Goal: Transaction & Acquisition: Purchase product/service

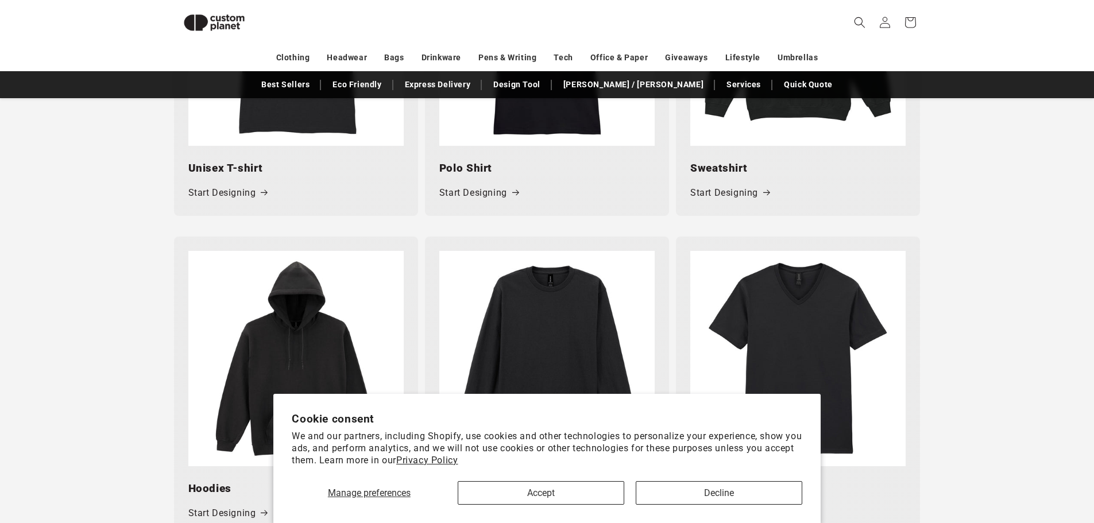
scroll to position [747, 0]
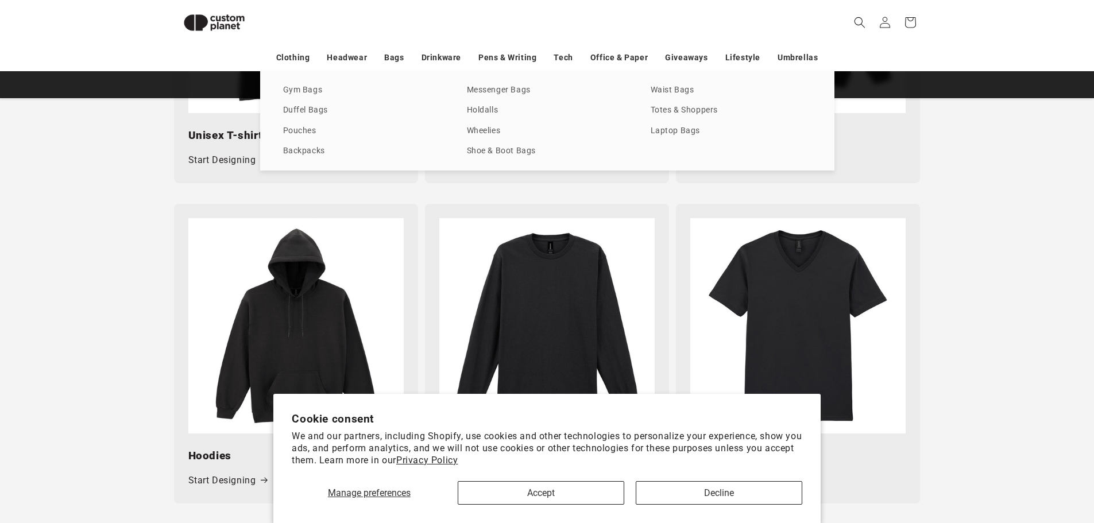
drag, startPoint x: 67, startPoint y: 135, endPoint x: 239, endPoint y: 136, distance: 172.3
click at [67, 135] on div "T-shirts Vests Polos Sweatshirts Hoodies Fleeces Softshells Jackets Shirts Trou…" at bounding box center [547, 120] width 1094 height 99
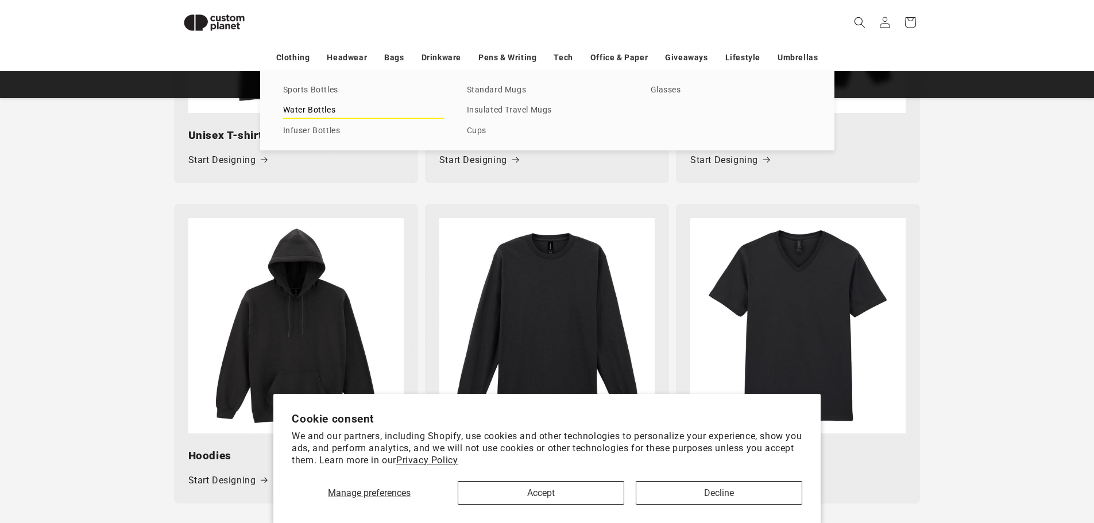
click at [315, 116] on link "Water Bottles" at bounding box center [363, 111] width 161 height 16
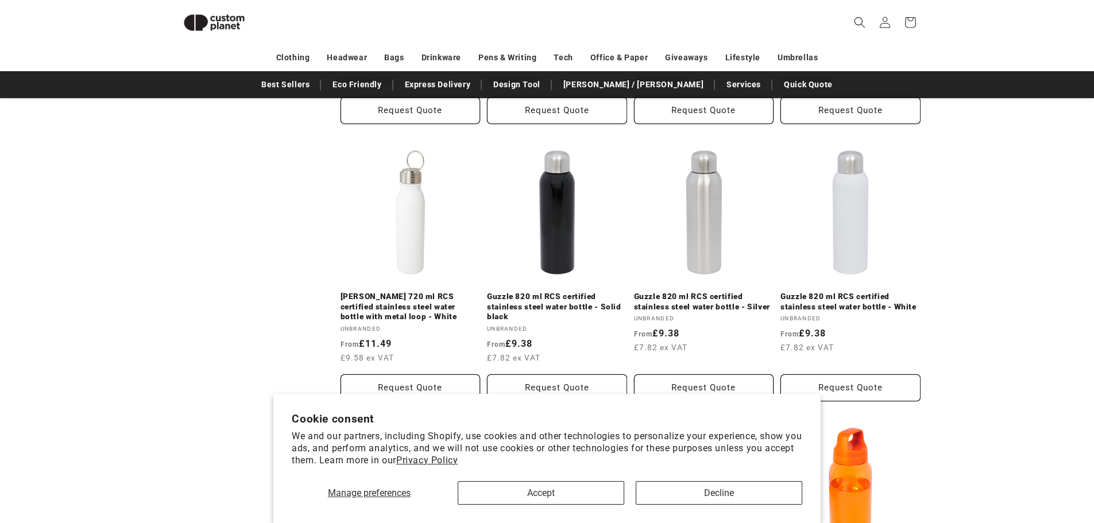
scroll to position [674, 0]
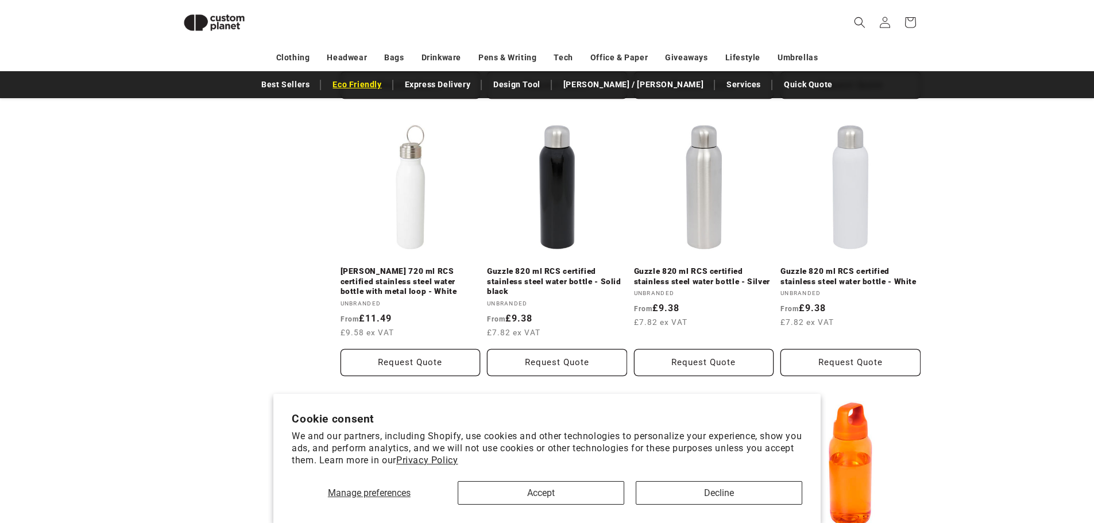
click at [387, 87] on link "Eco Friendly" at bounding box center [357, 85] width 60 height 20
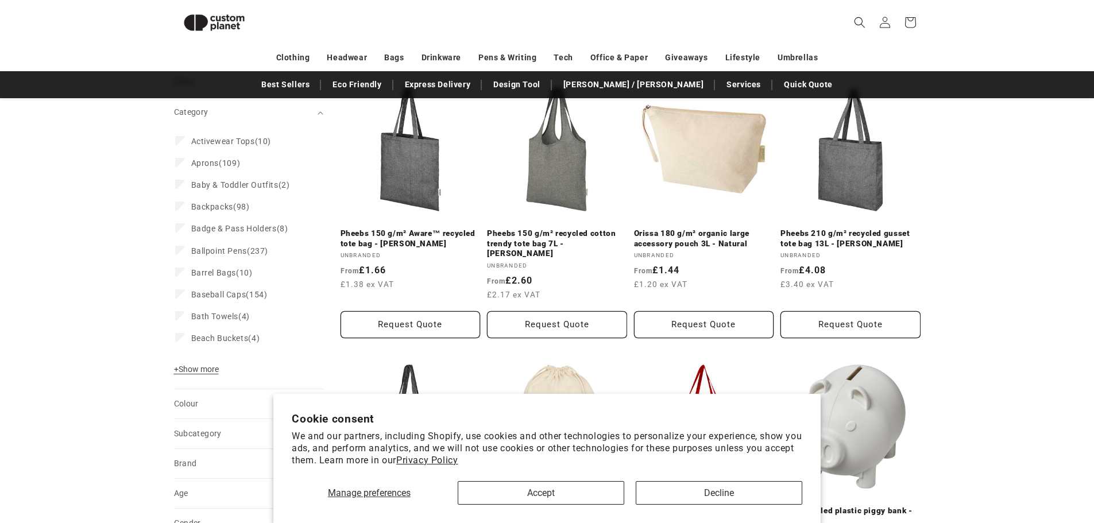
scroll to position [157, 0]
click at [562, 504] on button "Accept" at bounding box center [541, 493] width 167 height 24
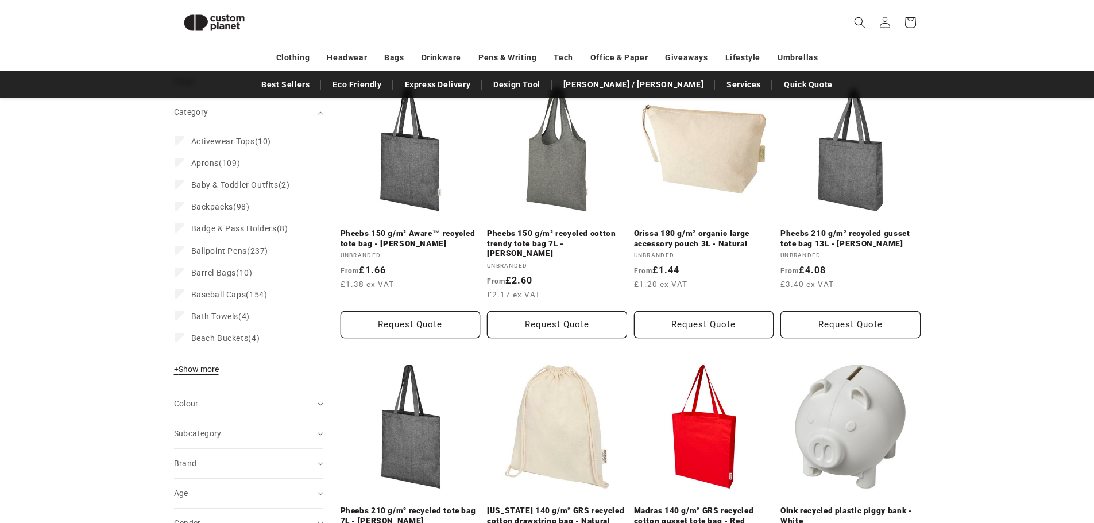
click at [210, 372] on span "+ Show more" at bounding box center [196, 369] width 45 height 9
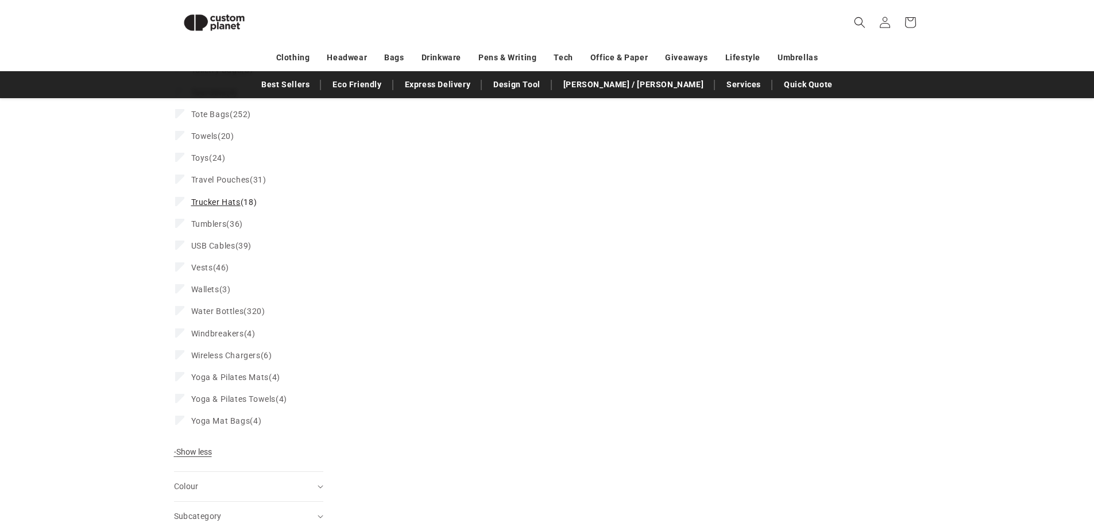
scroll to position [2052, 0]
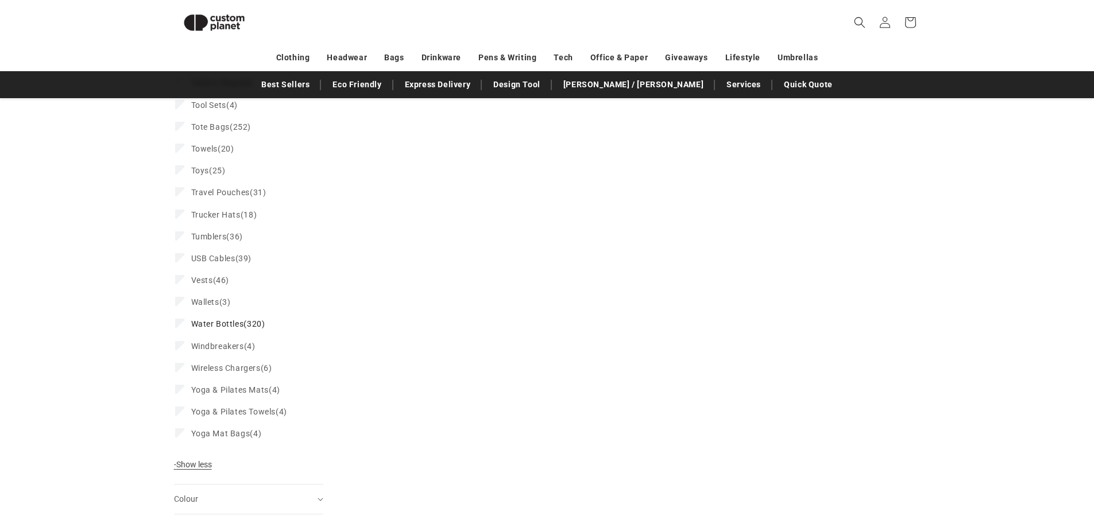
scroll to position [37, 0]
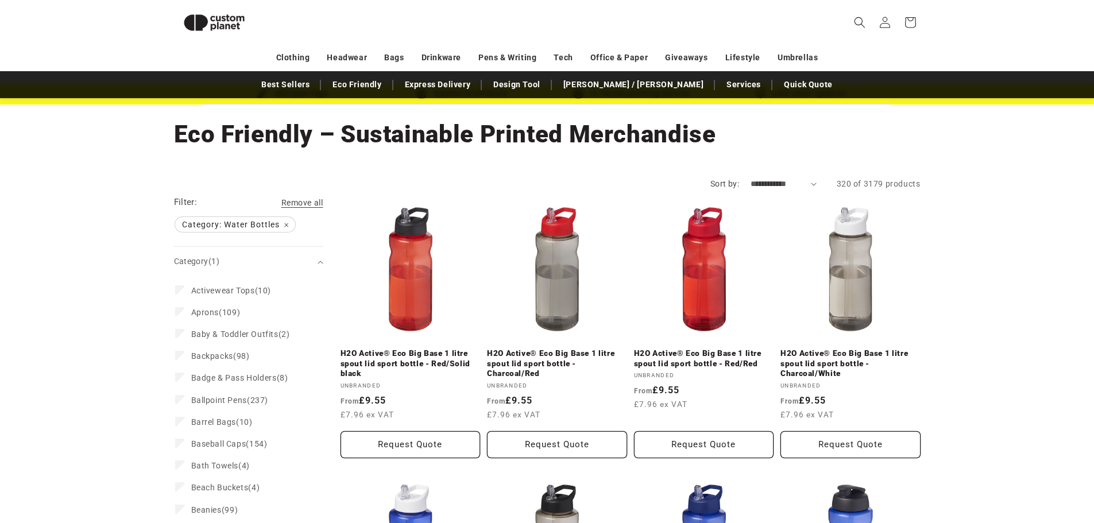
click at [779, 187] on select "**********" at bounding box center [784, 184] width 66 height 12
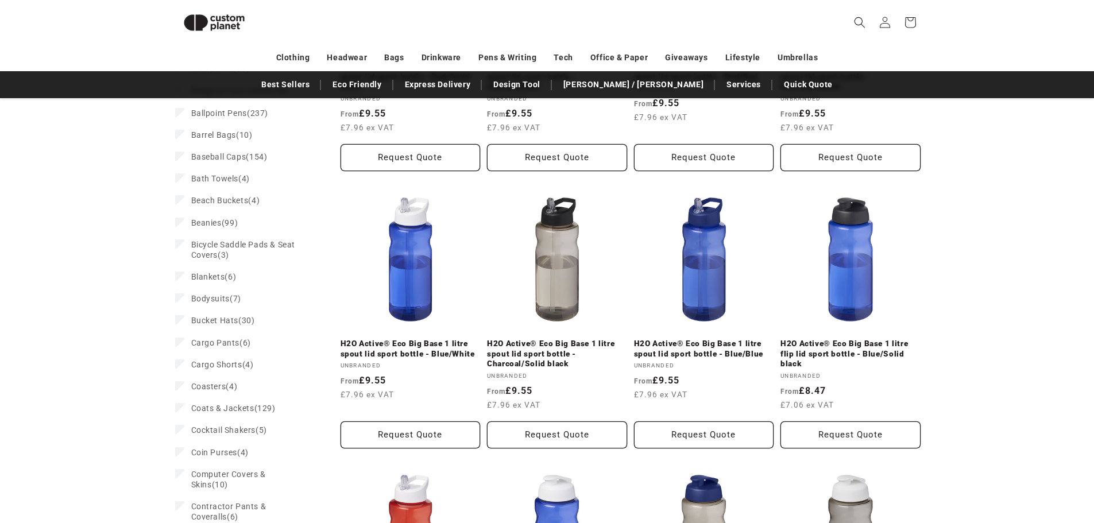
scroll to position [0, 0]
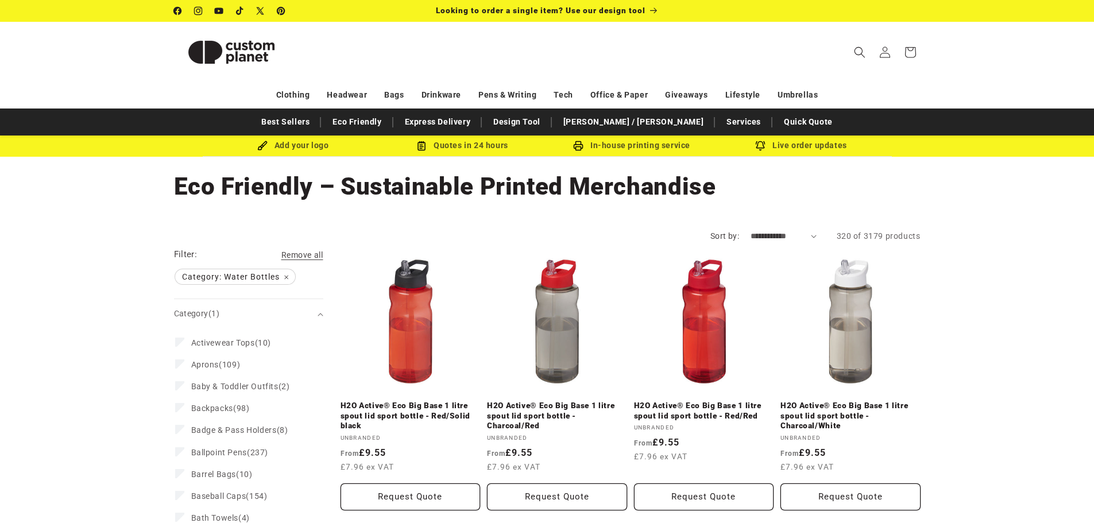
click at [764, 232] on select "**********" at bounding box center [784, 236] width 66 height 12
select select "**********"
click at [751, 230] on select "**********" at bounding box center [784, 236] width 66 height 12
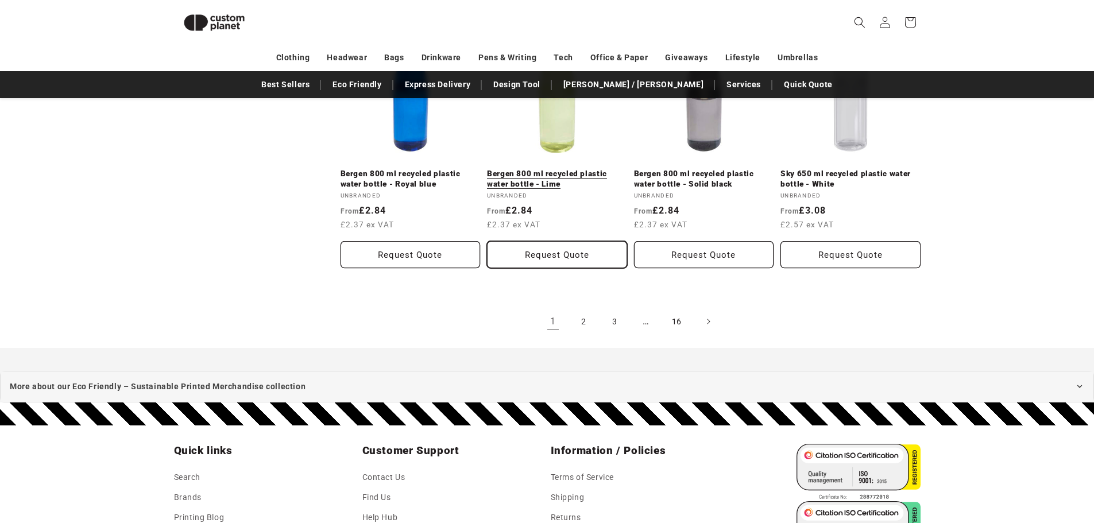
scroll to position [1305, 0]
click at [585, 323] on link "2" at bounding box center [583, 322] width 25 height 25
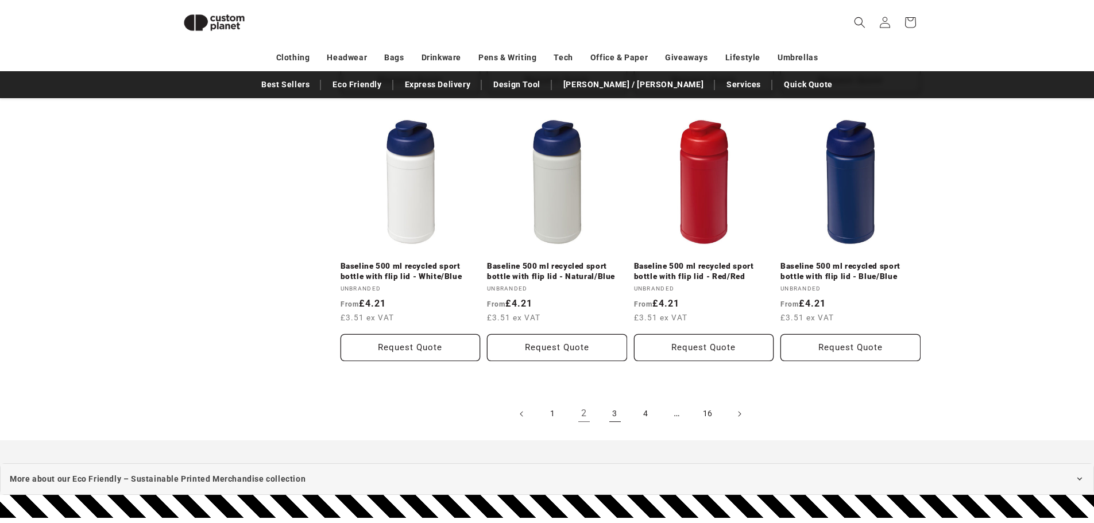
scroll to position [1190, 0]
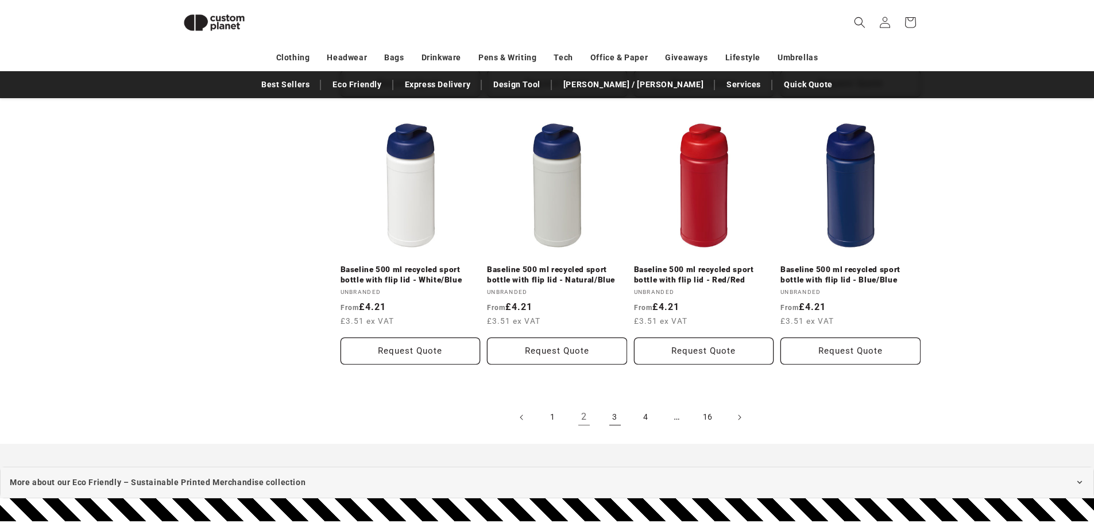
click at [608, 423] on link "3" at bounding box center [614, 417] width 25 height 25
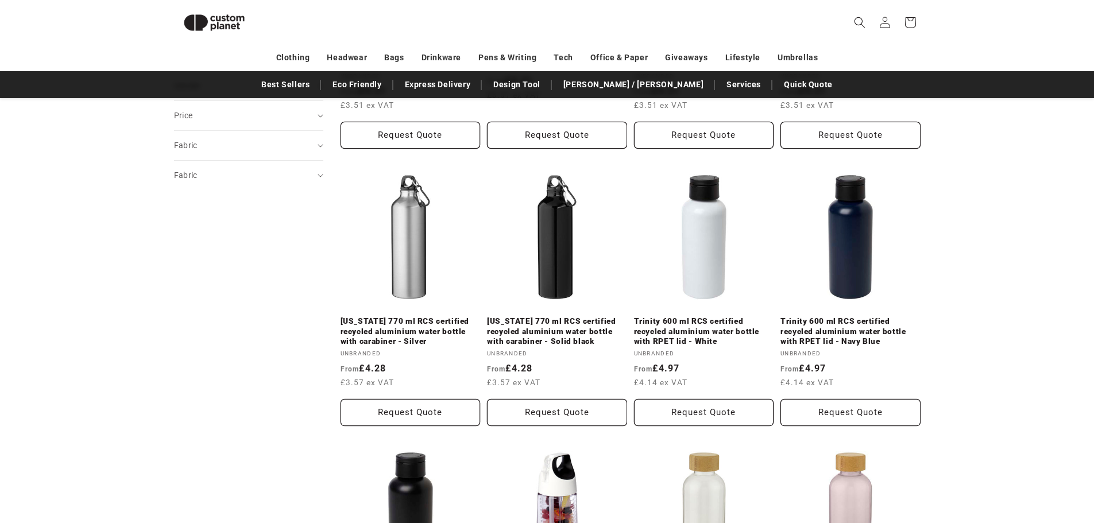
scroll to position [788, 0]
